Goal: Check status: Check status

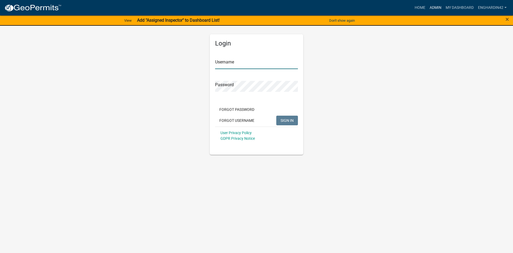
type input "EngHardin42"
click at [442, 7] on link "Admin" at bounding box center [436, 8] width 16 height 10
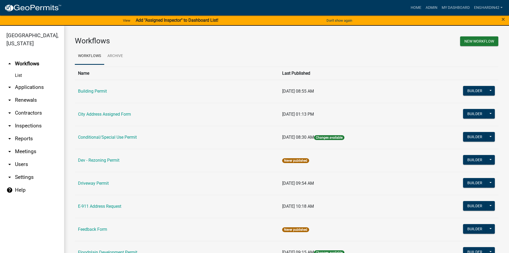
click at [99, 88] on td "Building Permit" at bounding box center [177, 91] width 204 height 23
click at [99, 89] on link "Building Permit" at bounding box center [92, 90] width 29 height 5
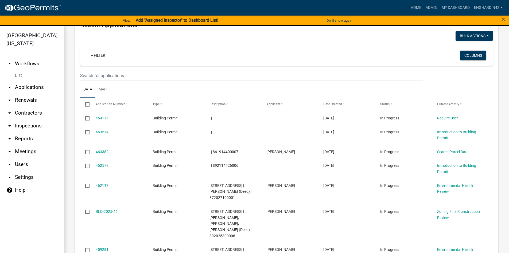
scroll to position [508, 0]
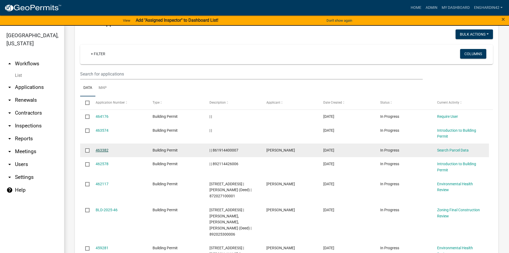
click at [102, 148] on link "463382" at bounding box center [102, 150] width 13 height 4
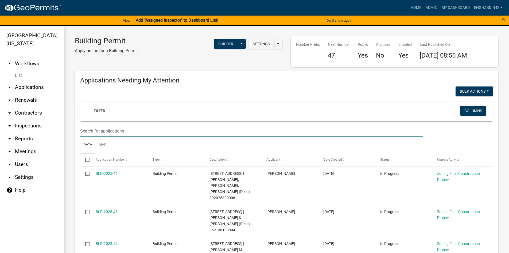
click at [111, 129] on input "text" at bounding box center [251, 130] width 343 height 11
type input "[PERSON_NAME]"
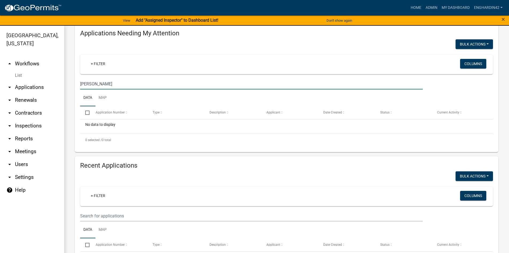
scroll to position [160, 0]
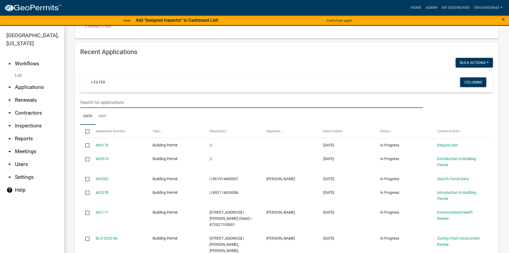
click at [110, 99] on input "text" at bounding box center [251, 102] width 343 height 11
type input "[PERSON_NAME]"
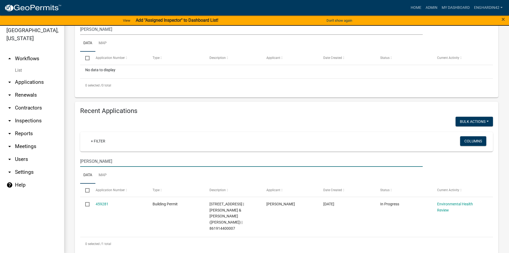
scroll to position [6, 0]
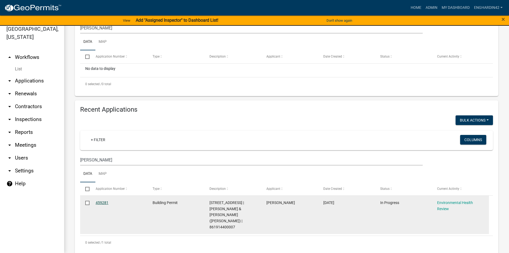
click at [104, 202] on link "459281" at bounding box center [102, 202] width 13 height 4
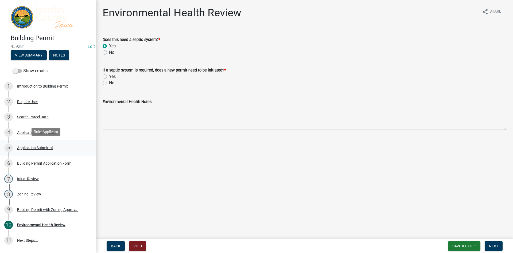
click at [33, 146] on div "Application Submittal" at bounding box center [35, 148] width 36 height 4
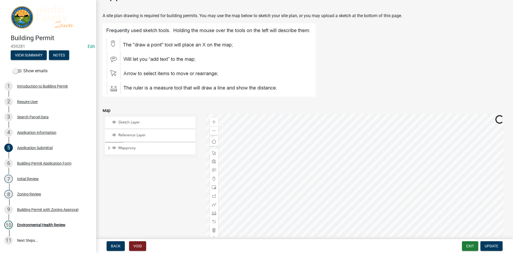
scroll to position [27, 0]
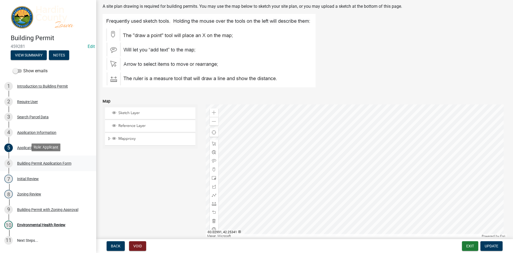
click at [37, 162] on div "Building Permit Application Form" at bounding box center [44, 163] width 54 height 4
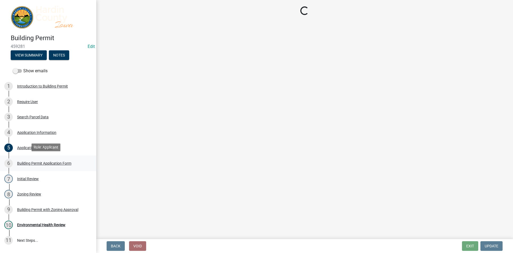
scroll to position [0, 0]
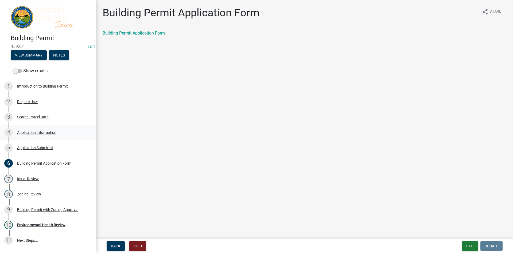
click at [38, 130] on div "Application Information" at bounding box center [36, 132] width 39 height 4
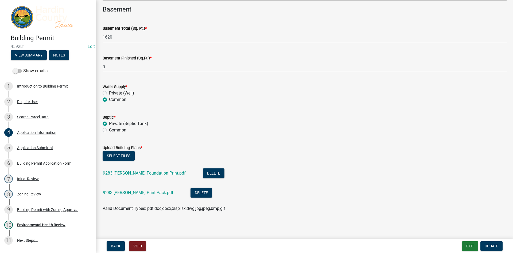
scroll to position [1362, 0]
click at [132, 172] on link "9283 [PERSON_NAME] Foundation Print.pdf" at bounding box center [144, 172] width 83 height 5
click at [123, 192] on link "9283 [PERSON_NAME] Print Pack.pdf" at bounding box center [138, 191] width 71 height 5
click at [38, 193] on div "Zoning Review" at bounding box center [29, 194] width 24 height 4
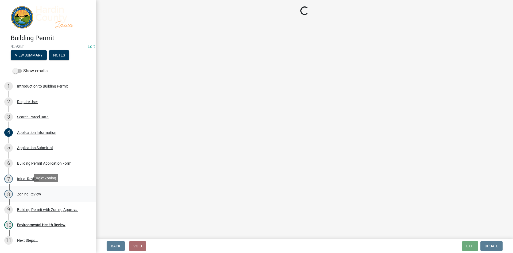
scroll to position [0, 0]
select select "cde34027-c2e6-4375-ad0d-1a97383c127e"
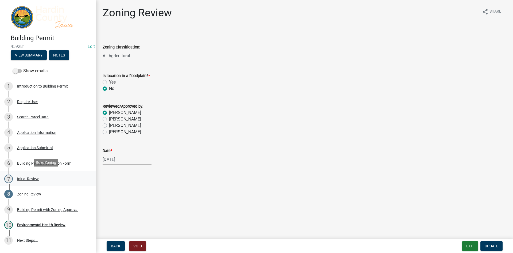
click at [24, 177] on div "Initial Review" at bounding box center [28, 179] width 22 height 4
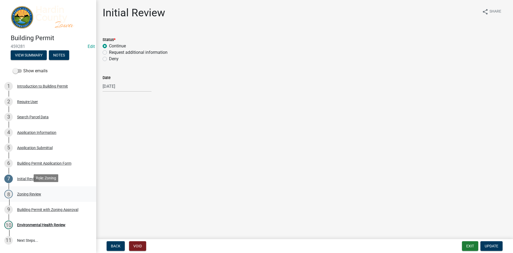
click at [21, 192] on div "Zoning Review" at bounding box center [29, 194] width 24 height 4
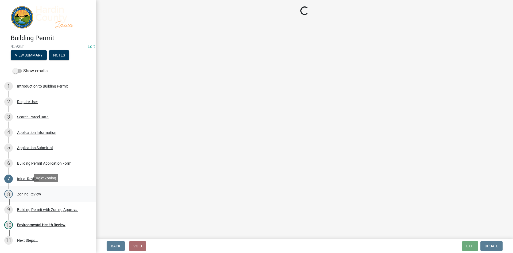
select select "cde34027-c2e6-4375-ad0d-1a97383c127e"
